Goal: Task Accomplishment & Management: Complete application form

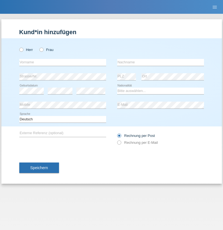
radio input "true"
click at [63, 62] on input "text" at bounding box center [62, 62] width 87 height 7
type input "[PERSON_NAME]"
click at [160, 62] on input "text" at bounding box center [160, 62] width 87 height 7
type input "Ayer"
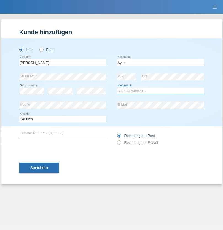
select select "CH"
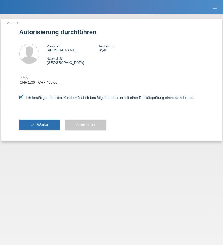
select select "1"
click at [39, 124] on span "Weiter" at bounding box center [42, 124] width 11 height 4
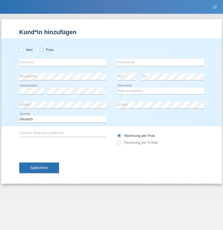
radio input "true"
click at [63, 62] on input "text" at bounding box center [62, 62] width 87 height 7
type input "LIVIIA"
click at [160, 62] on input "text" at bounding box center [160, 62] width 87 height 7
type input "[PERSON_NAME]"
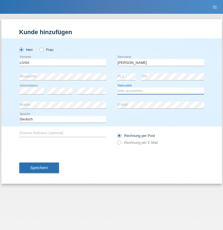
select select "UA"
select select "C"
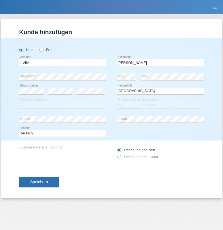
select select "09"
select select "06"
select select "2021"
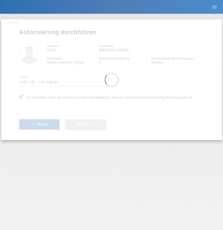
select select "1"
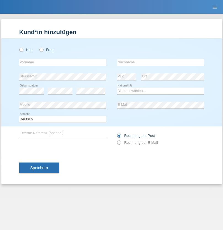
radio input "true"
click at [63, 62] on input "text" at bounding box center [62, 62] width 87 height 7
type input "Elisabete"
click at [160, 62] on input "text" at bounding box center [160, 62] width 87 height 7
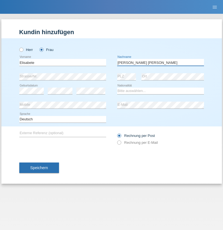
type input "[PERSON_NAME] [PERSON_NAME]"
select select "PT"
select select "C"
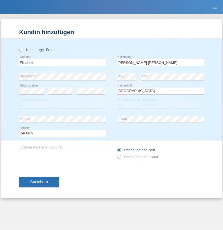
select select "10"
select select "08"
select select "2007"
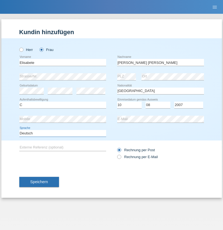
select select "en"
